Goal: Transaction & Acquisition: Obtain resource

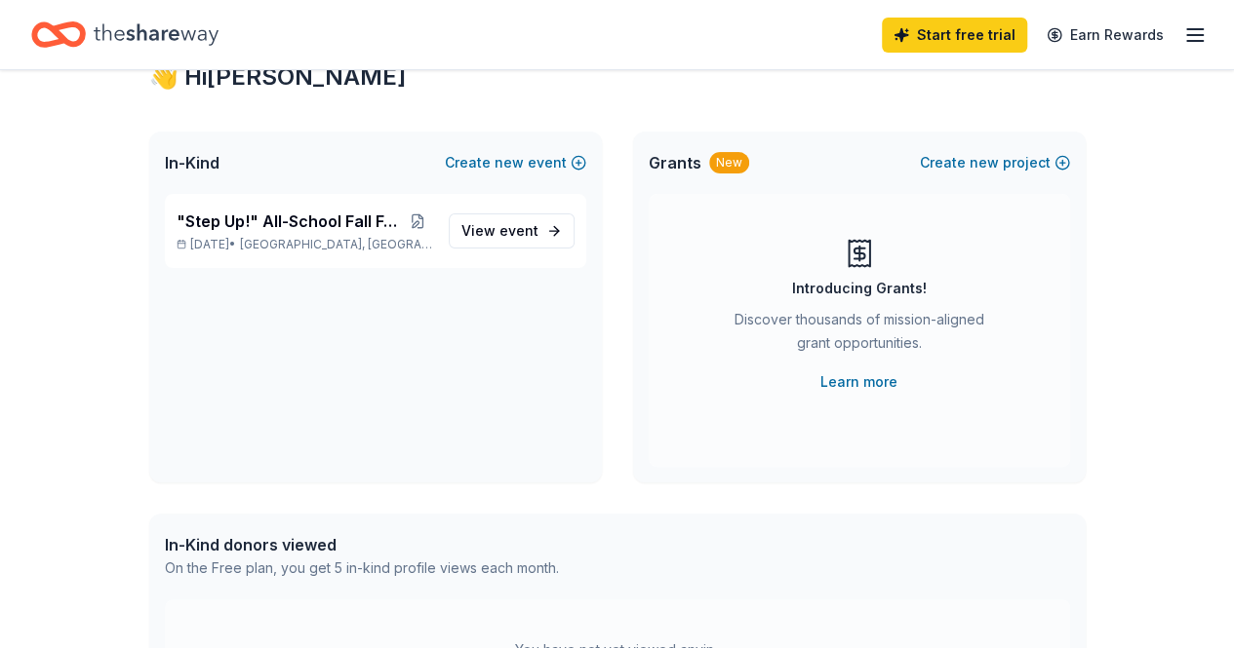
scroll to position [72, 0]
click at [489, 227] on span "View event" at bounding box center [499, 229] width 77 height 23
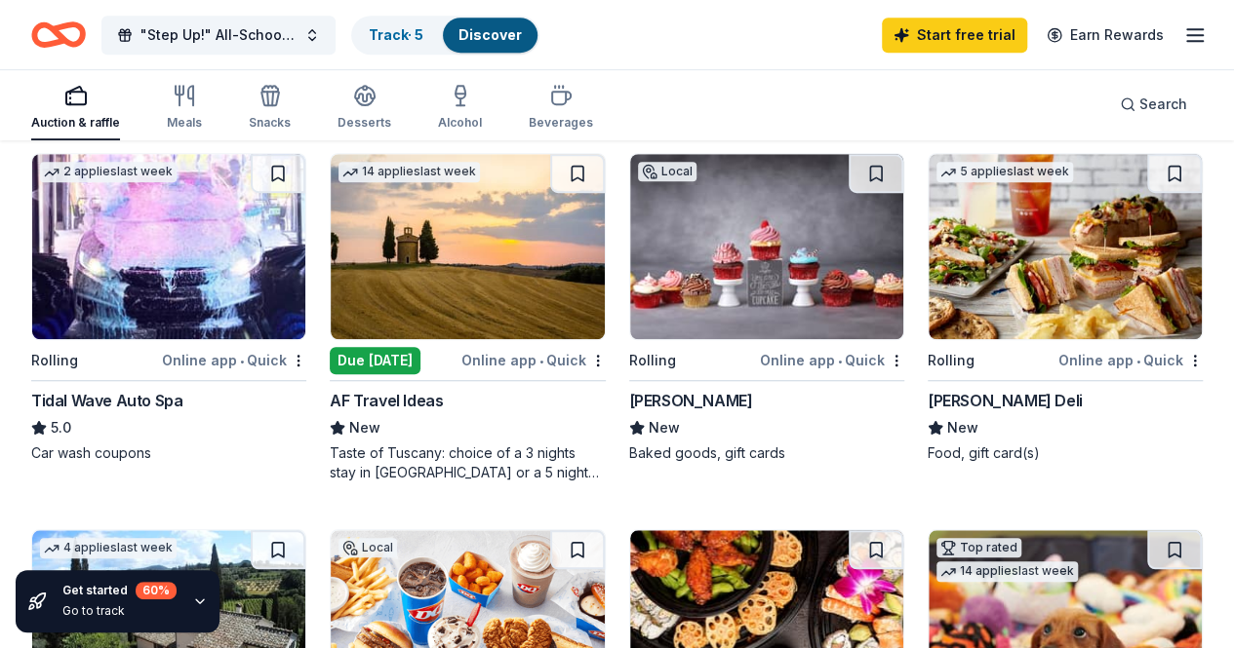
scroll to position [585, 0]
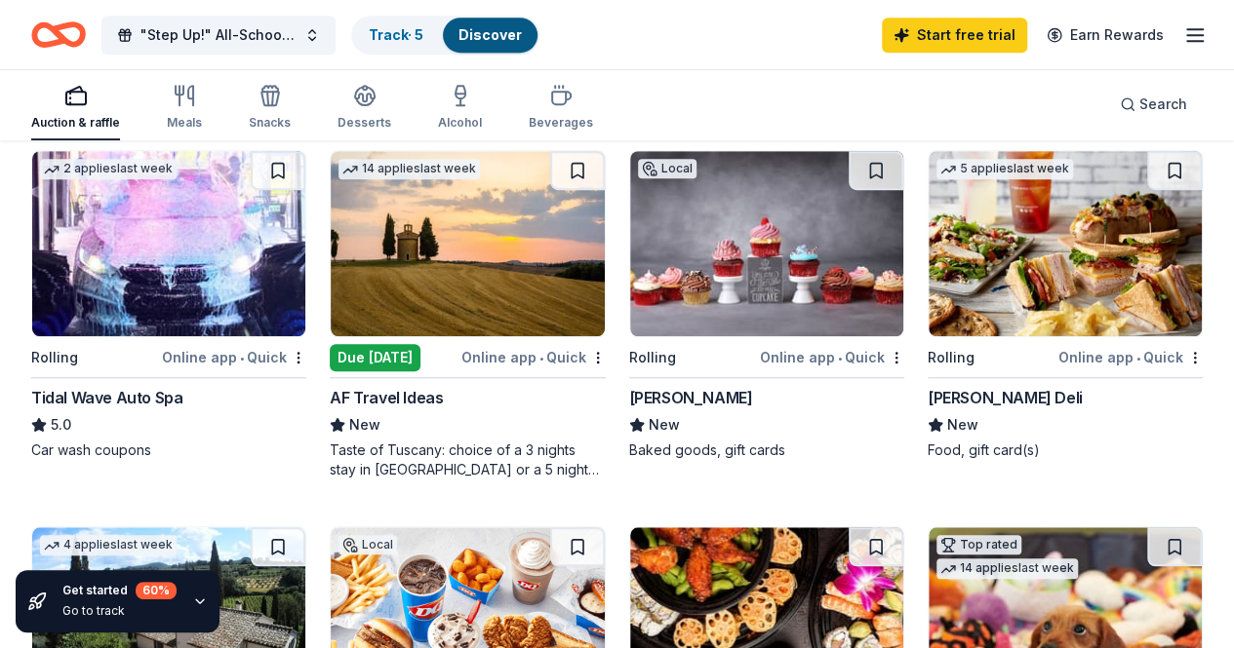
click at [604, 528] on img at bounding box center [467, 620] width 273 height 185
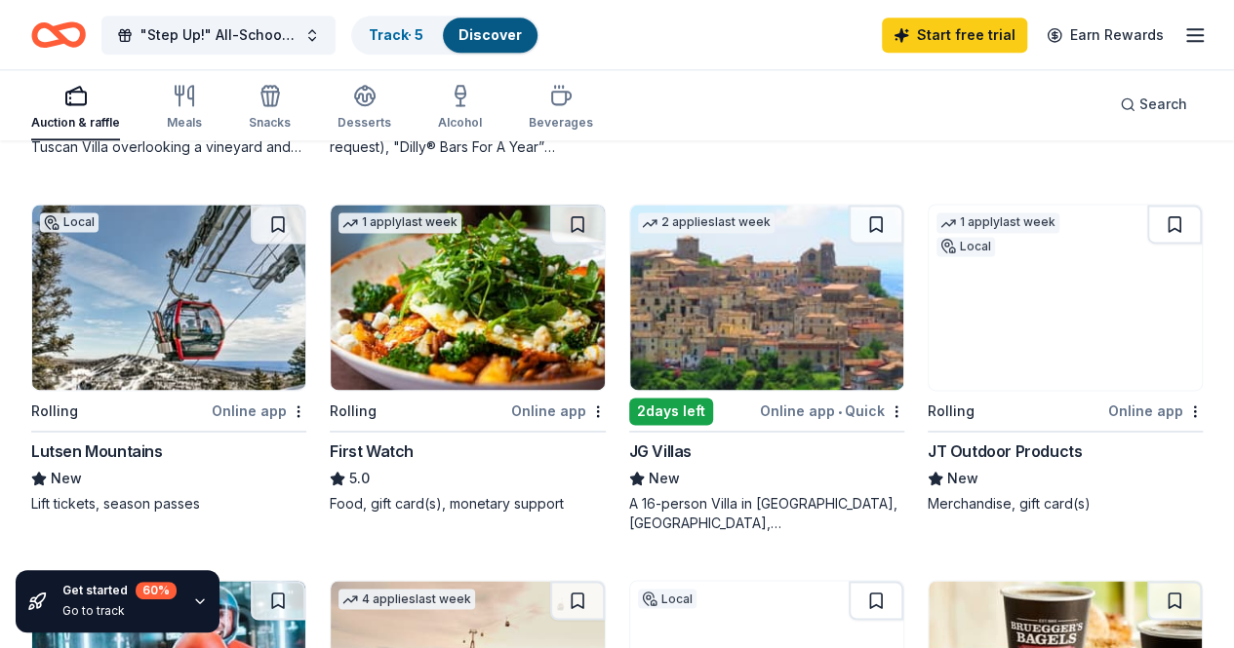
scroll to position [1357, 0]
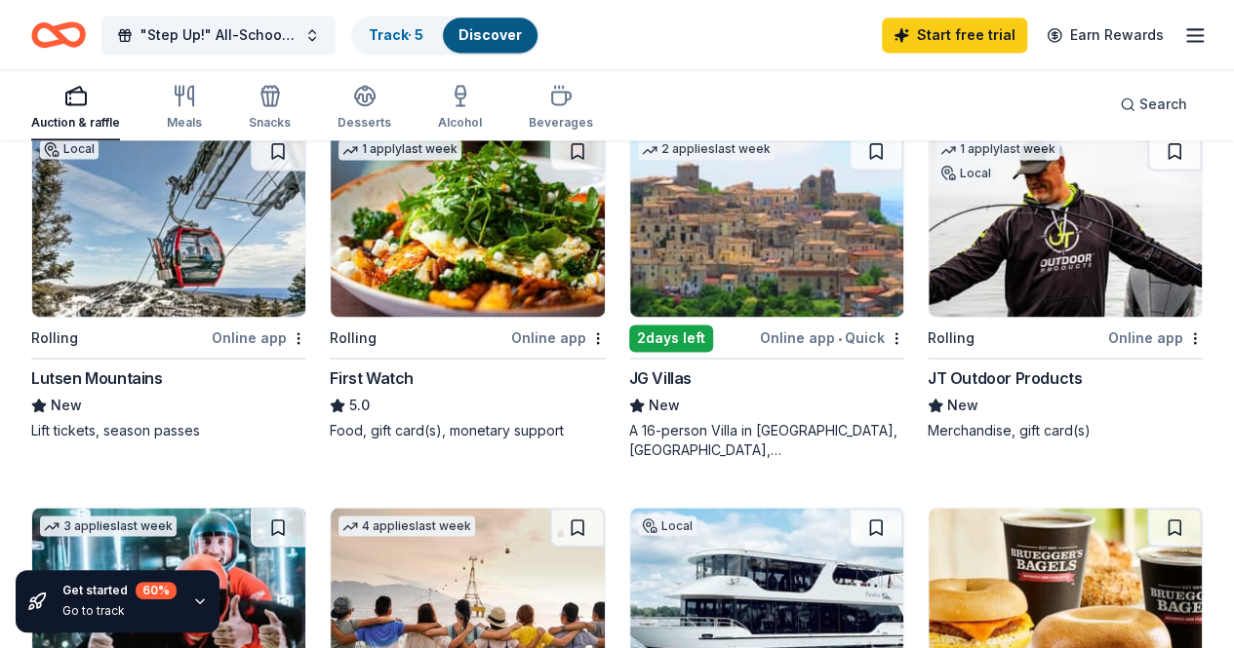
click at [1058, 508] on img at bounding box center [1064, 600] width 273 height 185
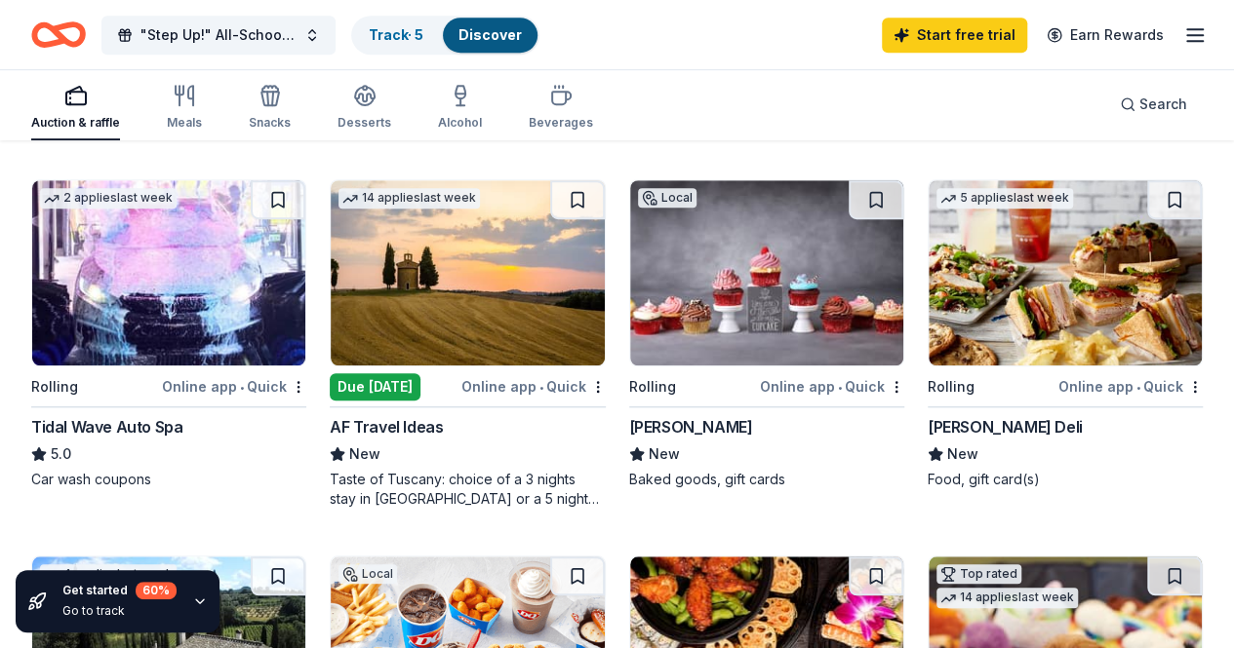
scroll to position [0, 0]
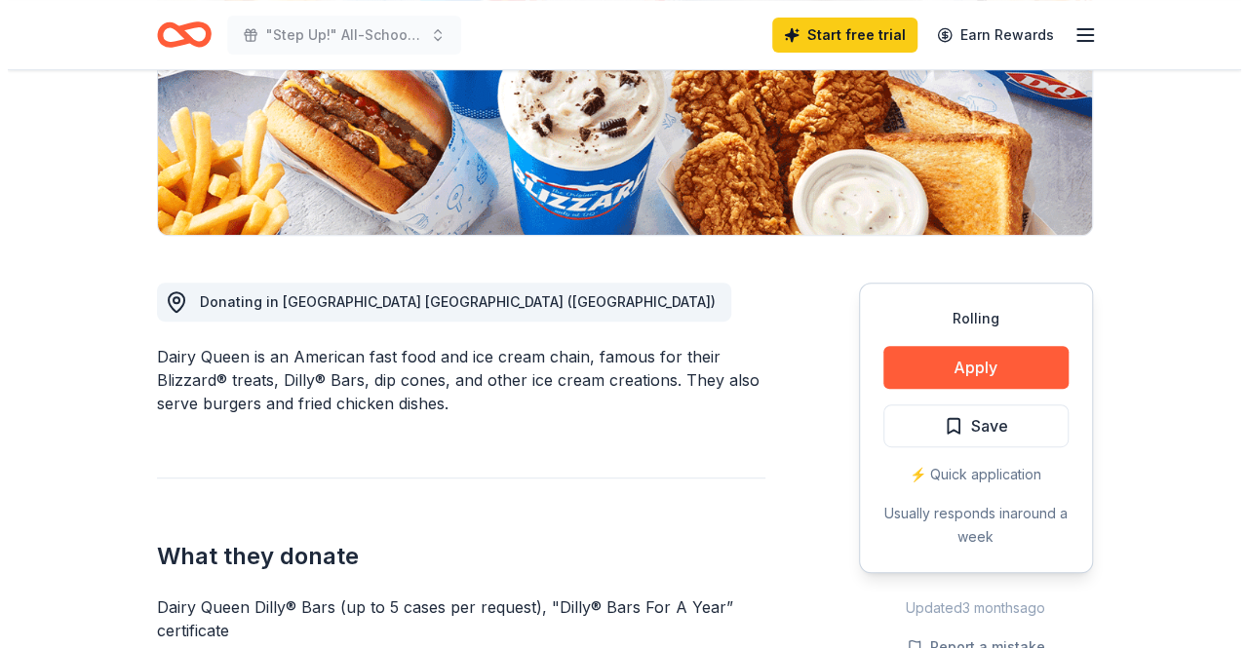
scroll to position [412, 0]
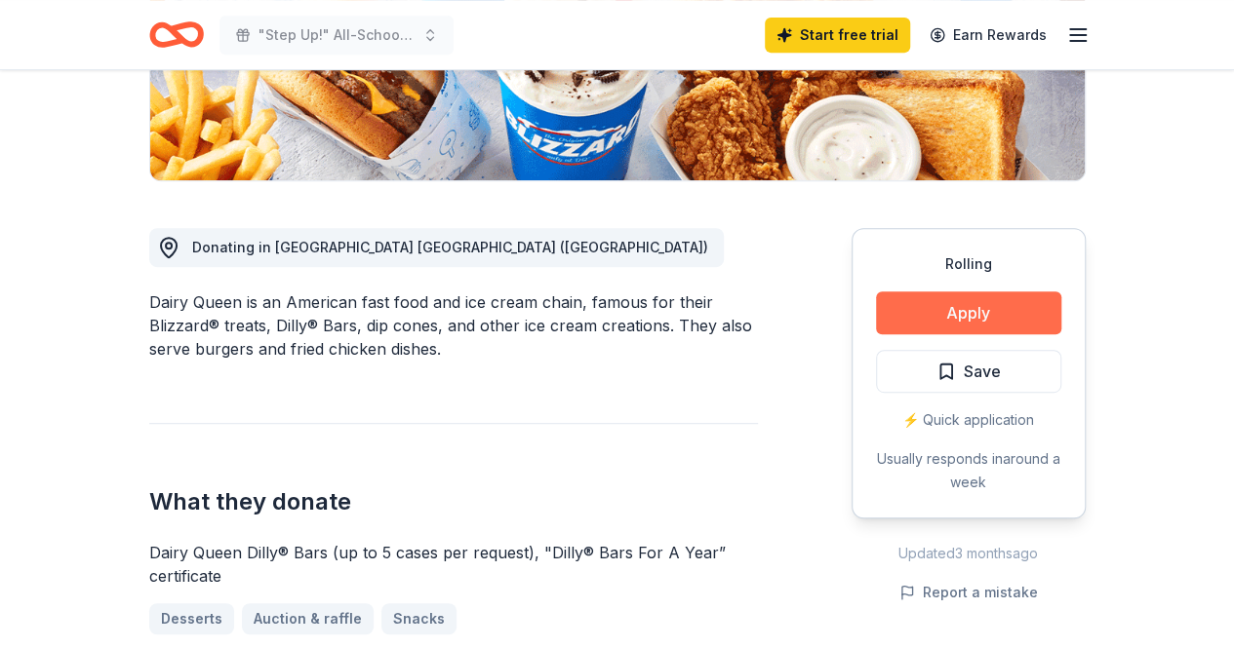
click at [958, 313] on button "Apply" at bounding box center [968, 313] width 185 height 43
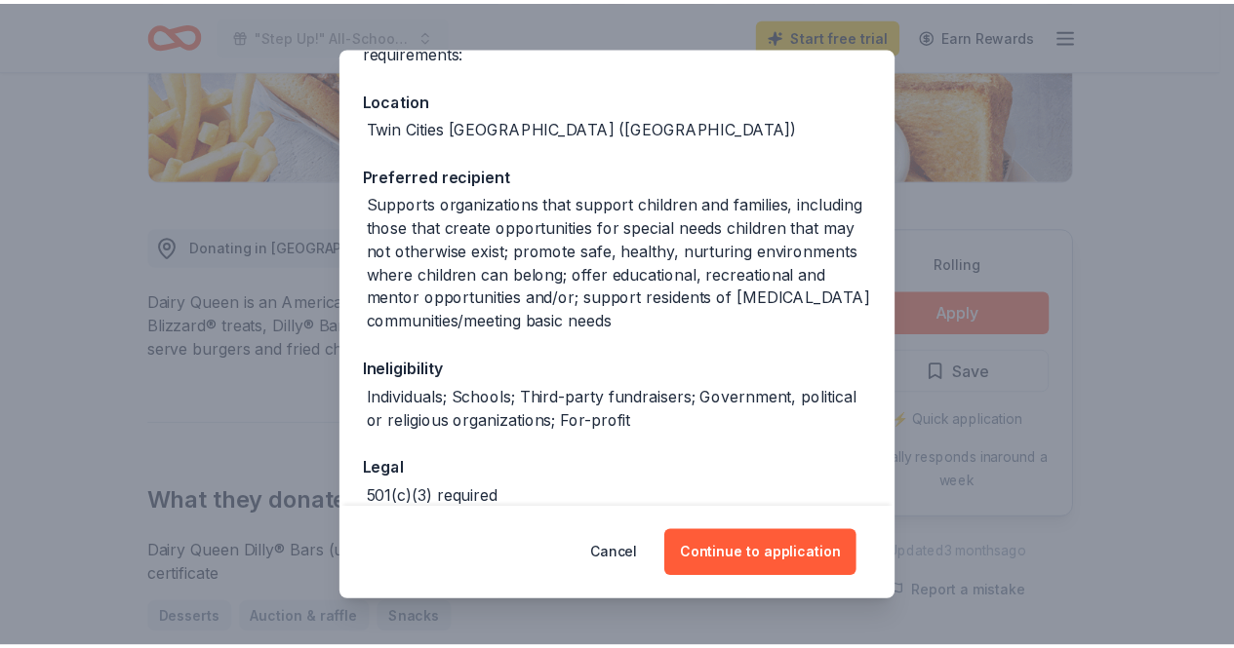
scroll to position [201, 0]
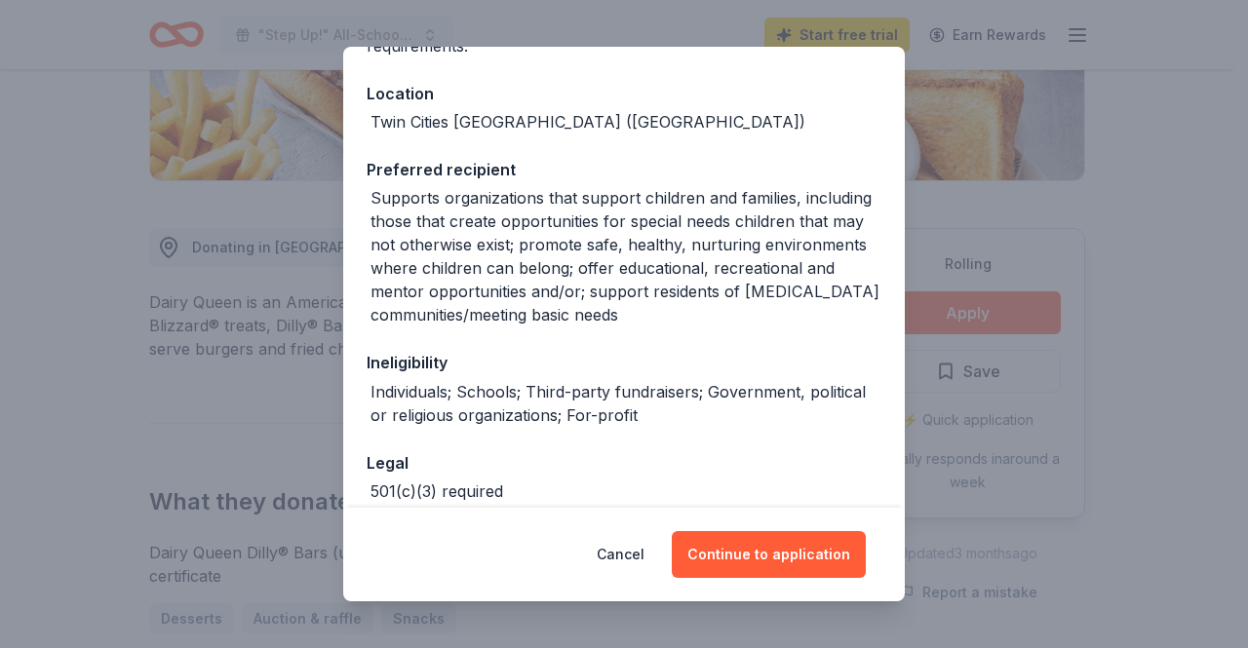
click at [1225, 320] on div "Donor Program Requirements We've summarized the requirements for Dairy Queen 's…" at bounding box center [624, 324] width 1248 height 648
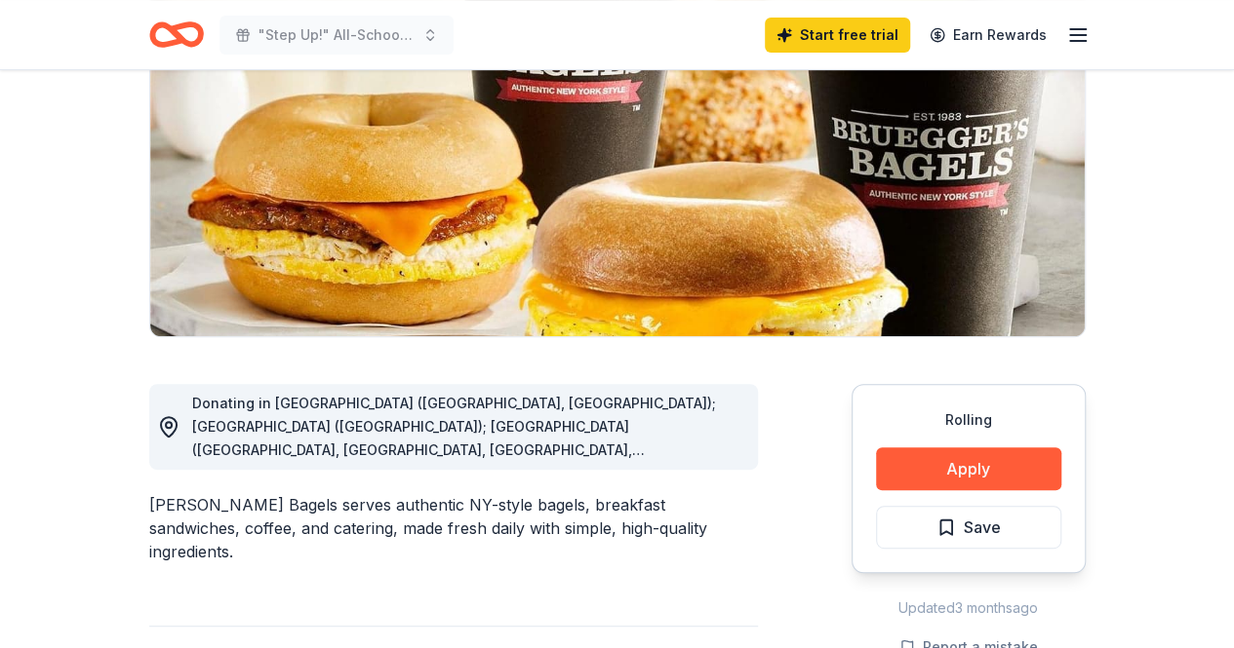
scroll to position [361, 0]
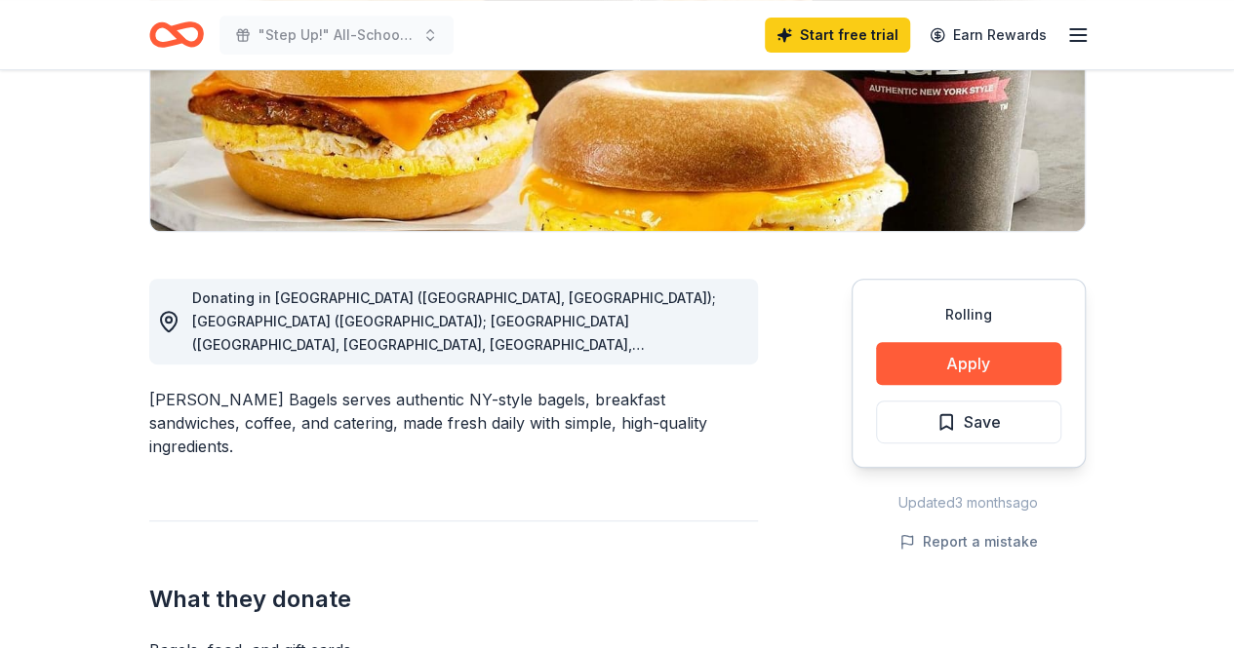
click at [524, 315] on span "Donating in [GEOGRAPHIC_DATA] ([GEOGRAPHIC_DATA], [GEOGRAPHIC_DATA]); [GEOGRAPH…" at bounding box center [465, 649] width 547 height 719
click at [172, 320] on icon at bounding box center [168, 321] width 23 height 23
click at [501, 348] on span "Donating in [GEOGRAPHIC_DATA] ([GEOGRAPHIC_DATA], [GEOGRAPHIC_DATA]); [GEOGRAPH…" at bounding box center [465, 649] width 547 height 719
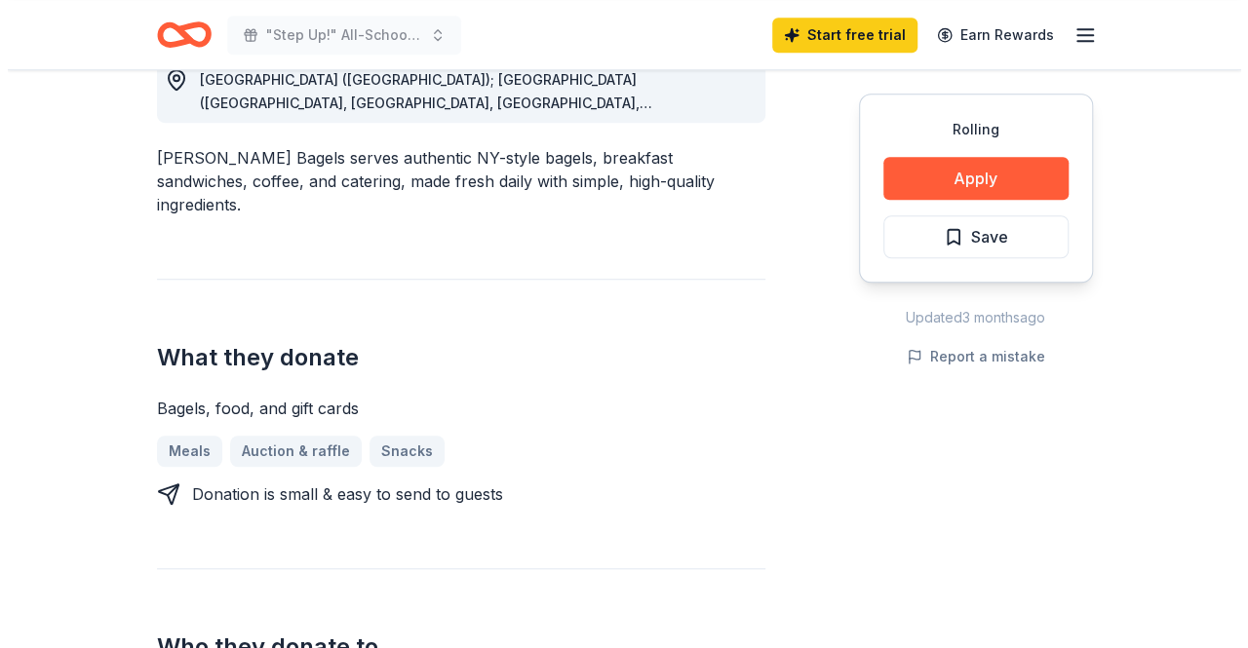
scroll to position [452, 0]
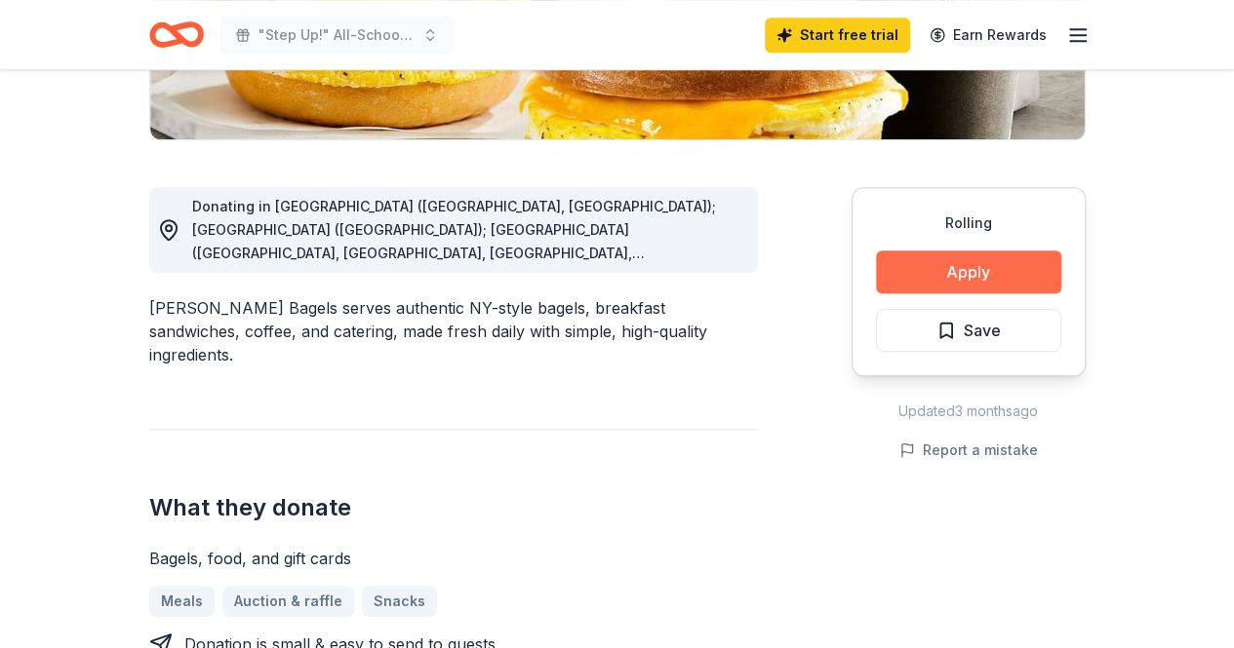
click at [975, 270] on button "Apply" at bounding box center [968, 272] width 185 height 43
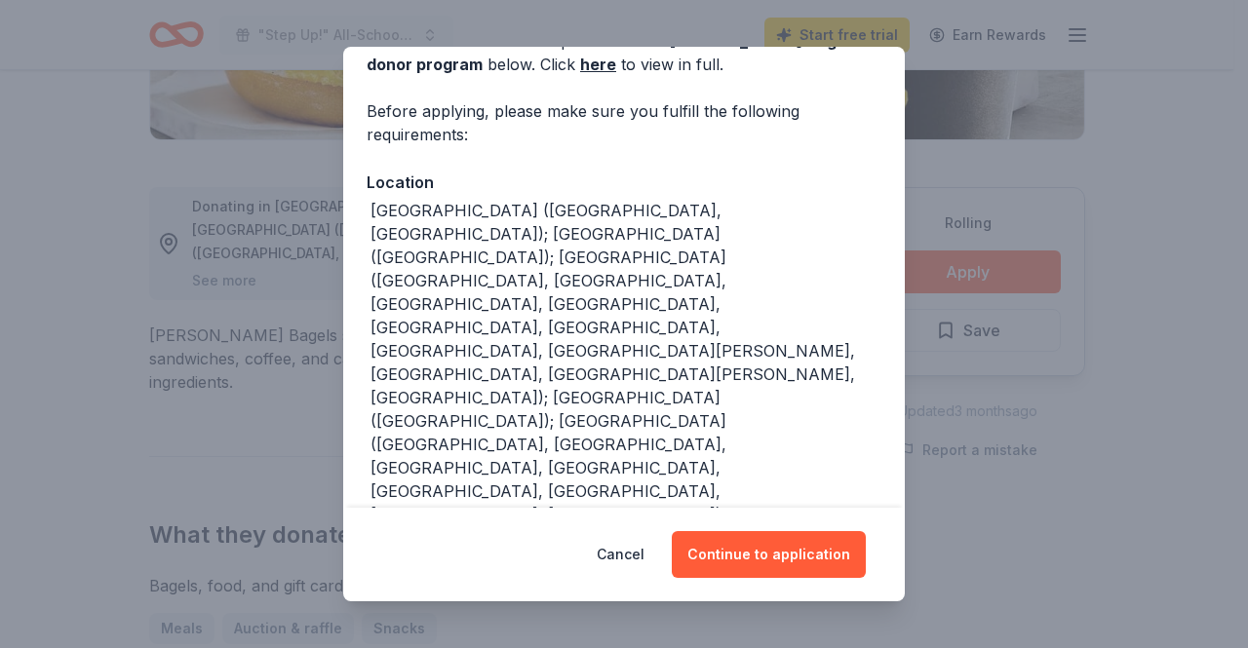
scroll to position [113, 0]
click at [776, 561] on button "Continue to application" at bounding box center [769, 554] width 194 height 47
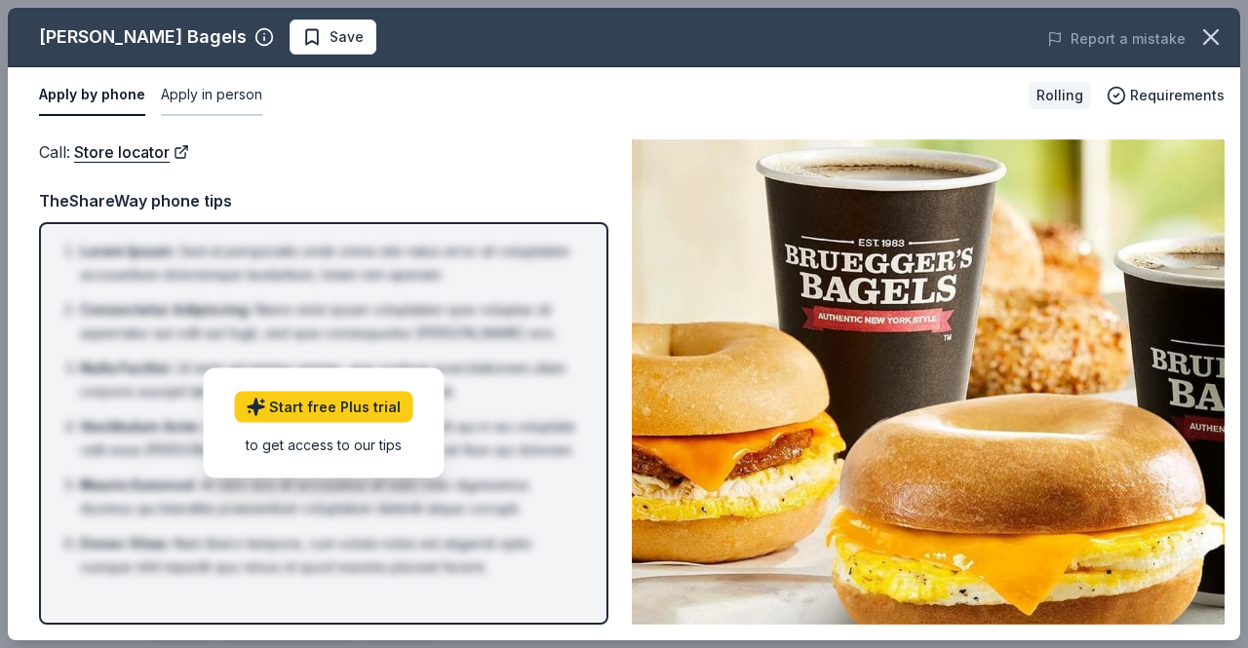
click at [242, 89] on button "Apply in person" at bounding box center [211, 95] width 101 height 41
